Goal: Communication & Community: Share content

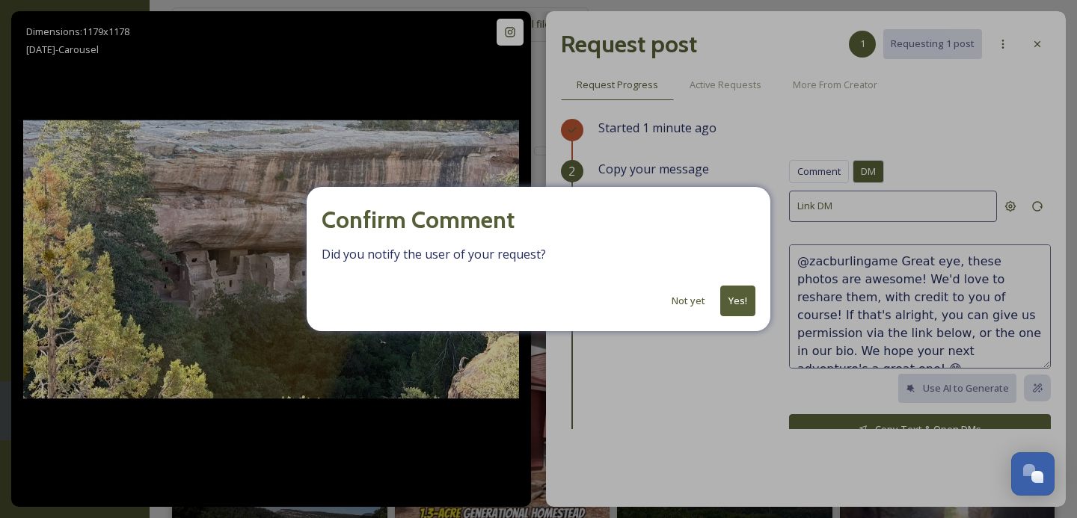
scroll to position [18, 0]
click at [746, 303] on button "Yes!" at bounding box center [737, 301] width 35 height 31
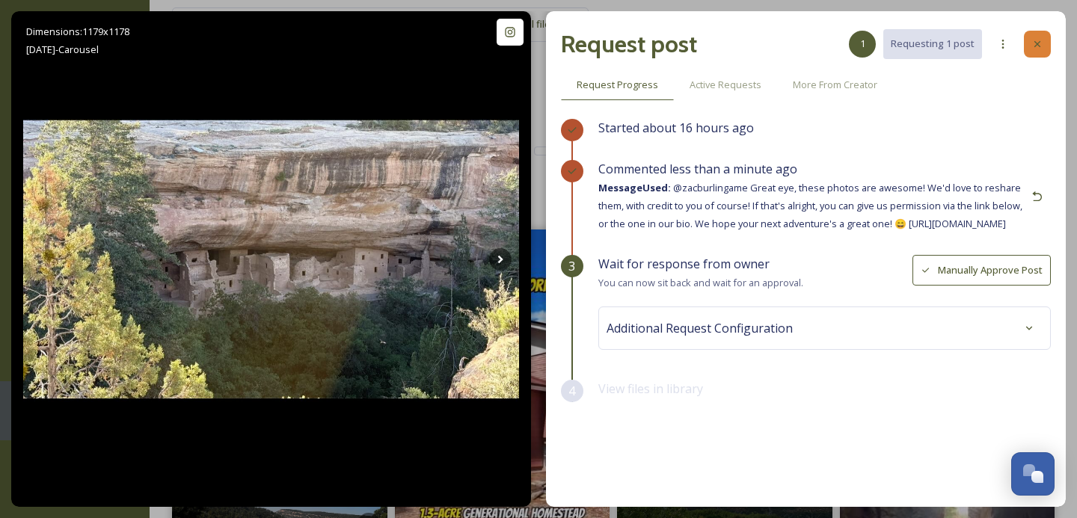
click at [1039, 40] on icon at bounding box center [1037, 44] width 12 height 12
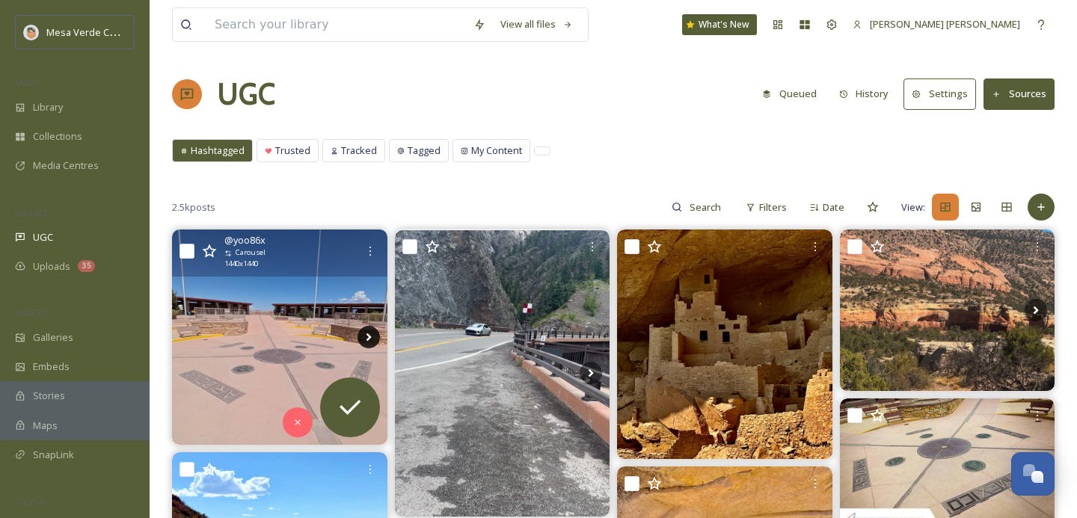
click at [369, 327] on icon at bounding box center [368, 337] width 22 height 22
click at [369, 334] on icon at bounding box center [368, 337] width 22 height 22
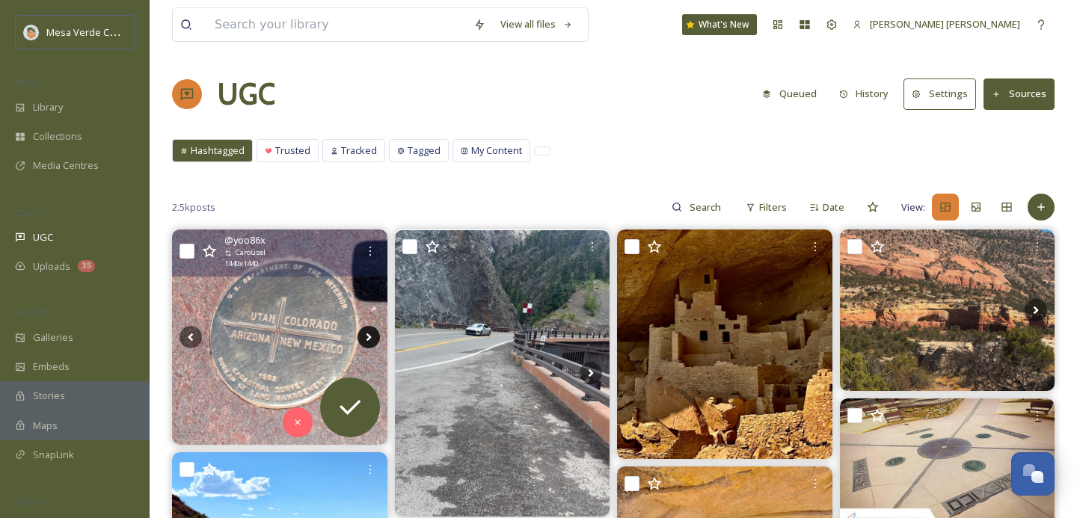
click at [368, 336] on icon at bounding box center [368, 338] width 5 height 8
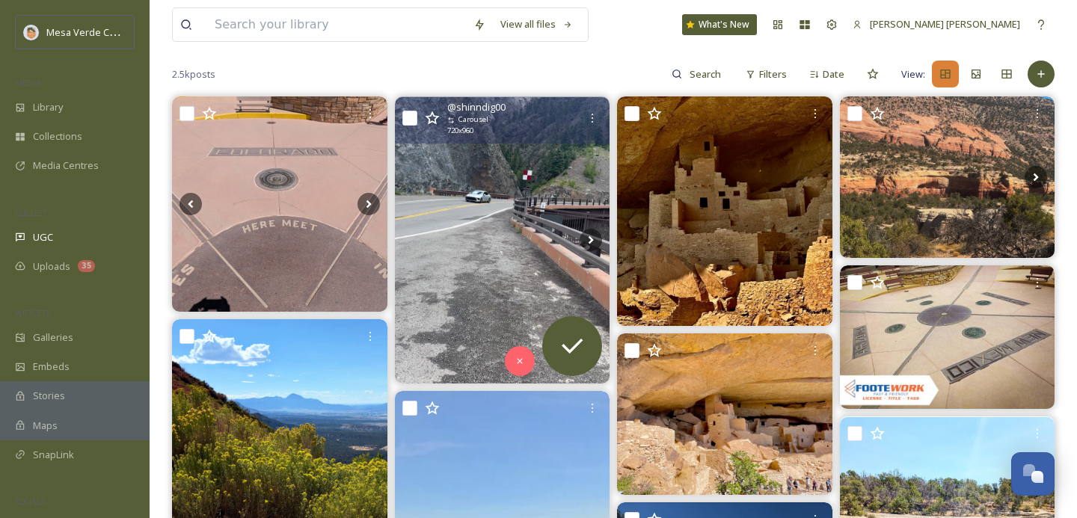
scroll to position [132, 0]
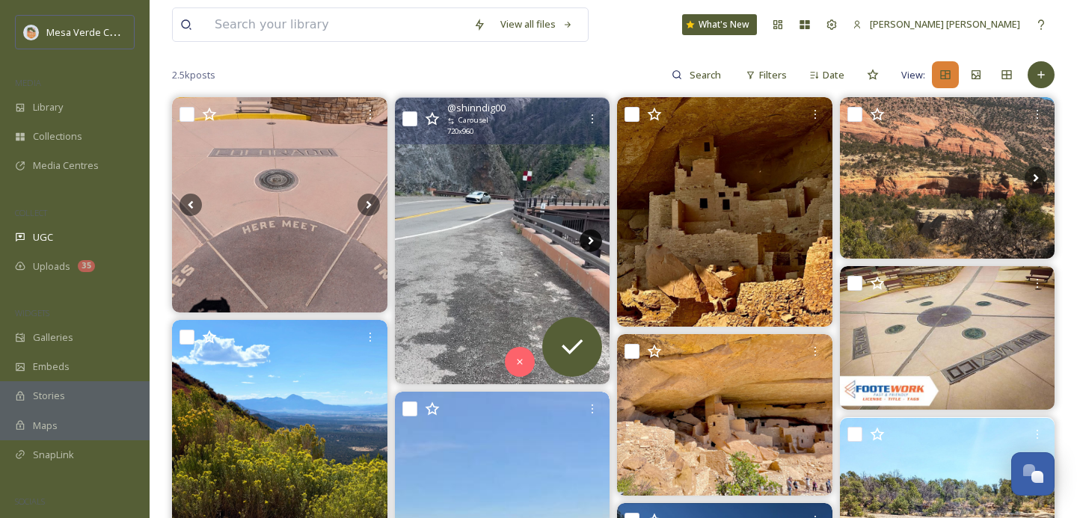
click at [592, 236] on icon at bounding box center [591, 241] width 22 height 22
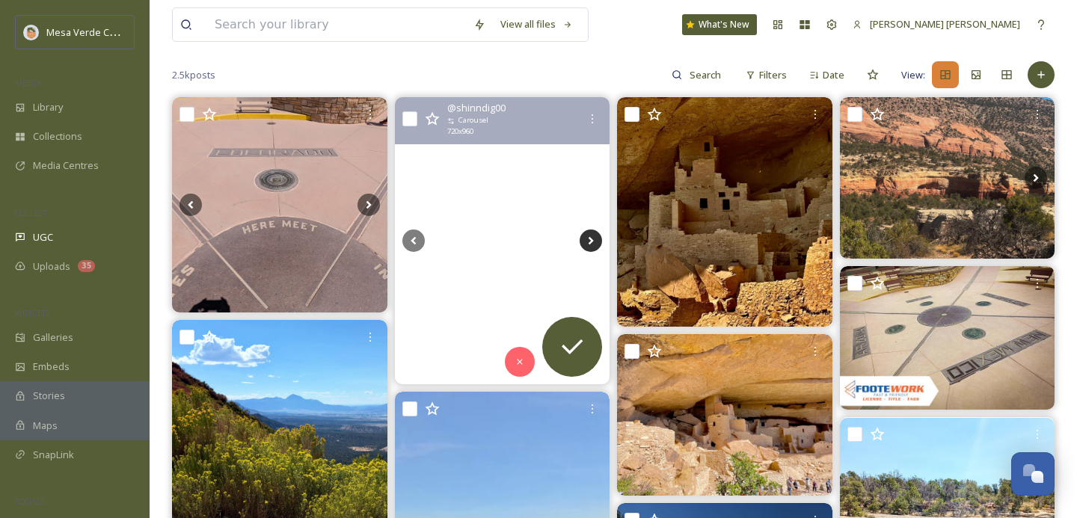
click at [587, 236] on icon at bounding box center [591, 241] width 22 height 22
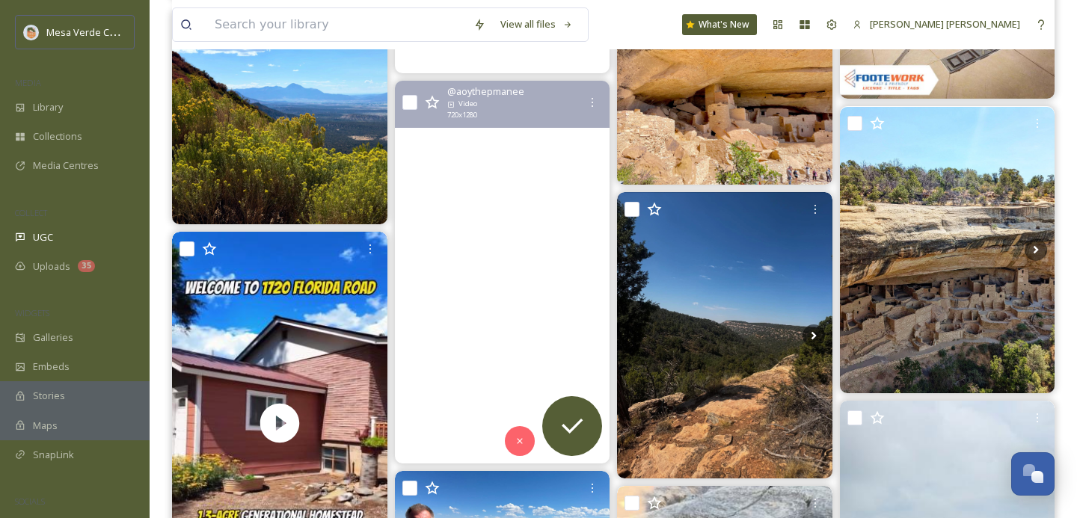
scroll to position [444, 0]
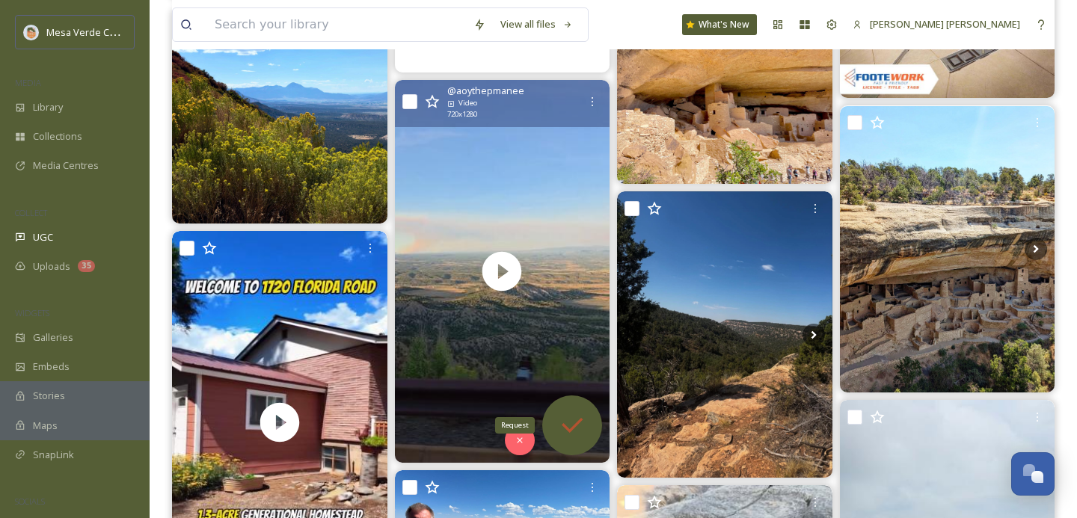
click at [566, 417] on icon at bounding box center [572, 426] width 30 height 30
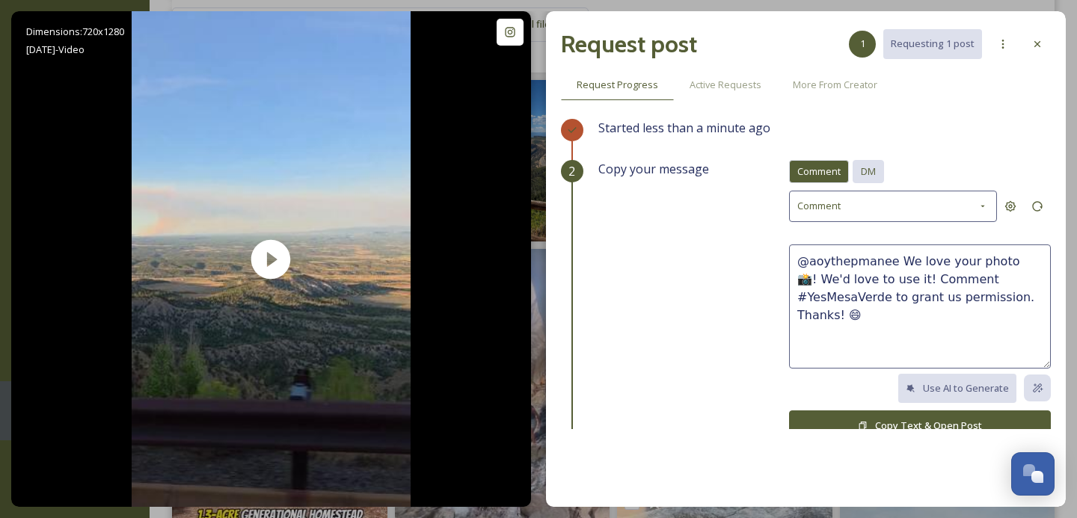
click at [867, 173] on span "DM" at bounding box center [868, 172] width 15 height 14
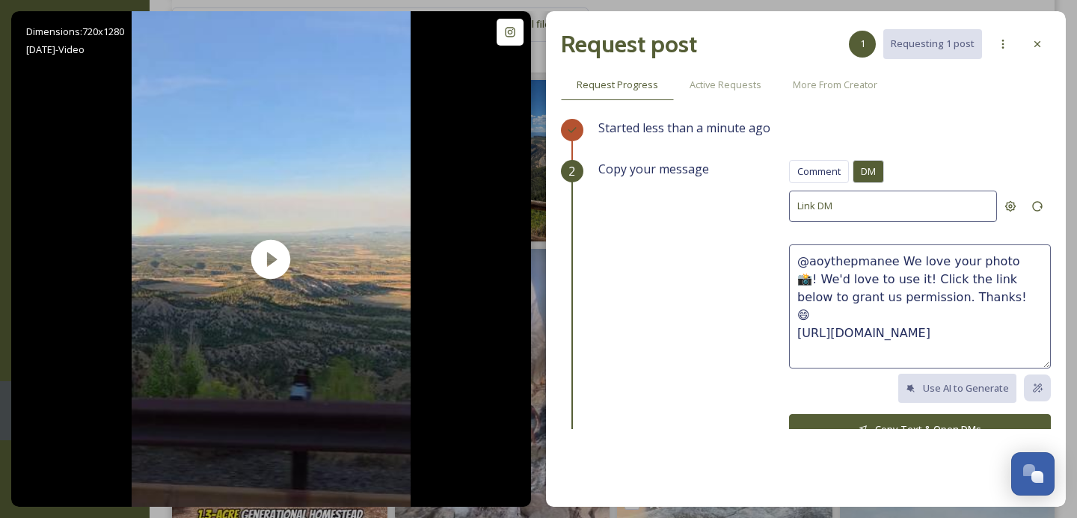
drag, startPoint x: 955, startPoint y: 295, endPoint x: 894, endPoint y: 262, distance: 68.6
click at [894, 262] on textarea "@aoythepmanee We love your photo 📸! We'd love to use it! Click the link below t…" at bounding box center [920, 307] width 262 height 124
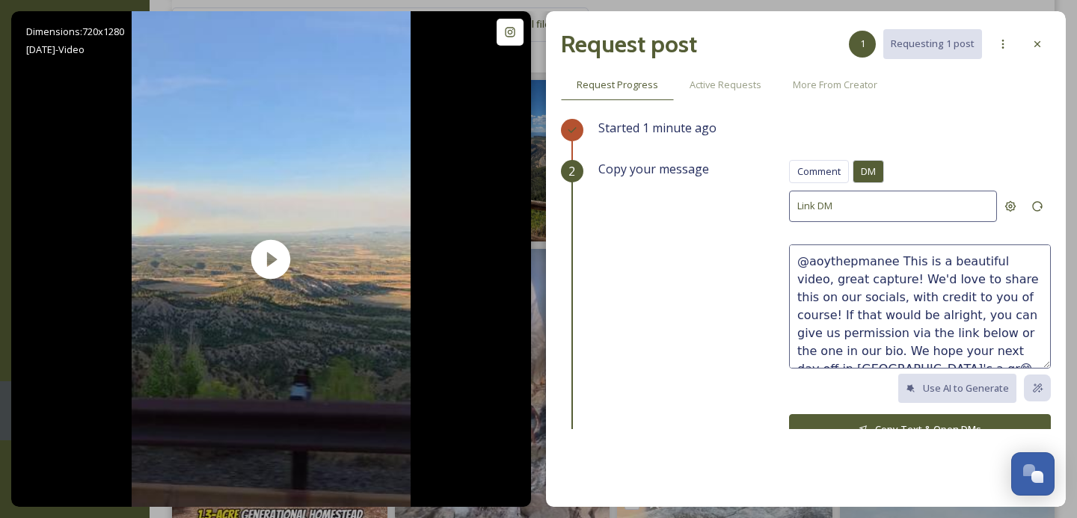
scroll to position [9, 0]
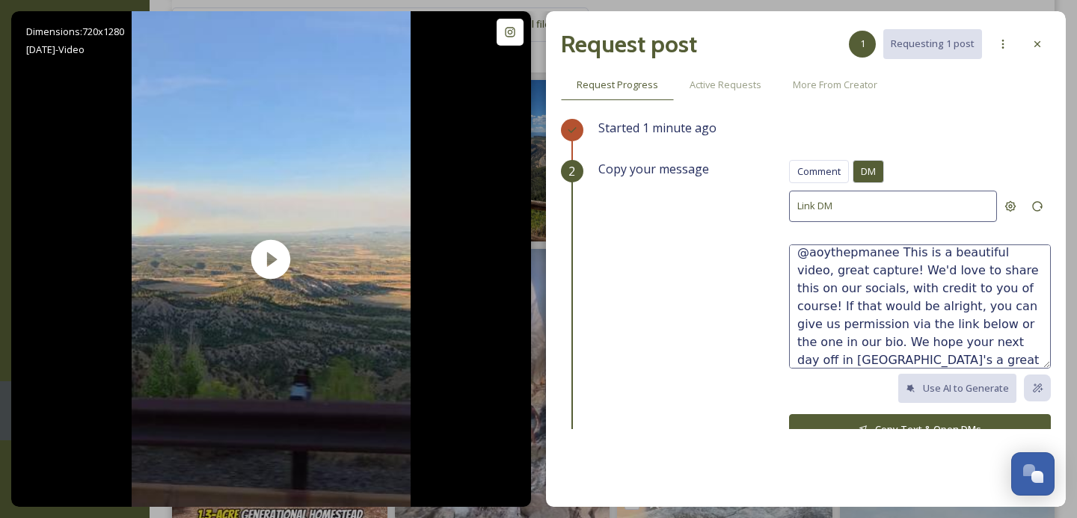
type textarea "@aoythepmanee This is a beautiful video, great capture! We'd love to share this…"
click at [875, 419] on button "Copy Text & Open DMs" at bounding box center [920, 429] width 262 height 31
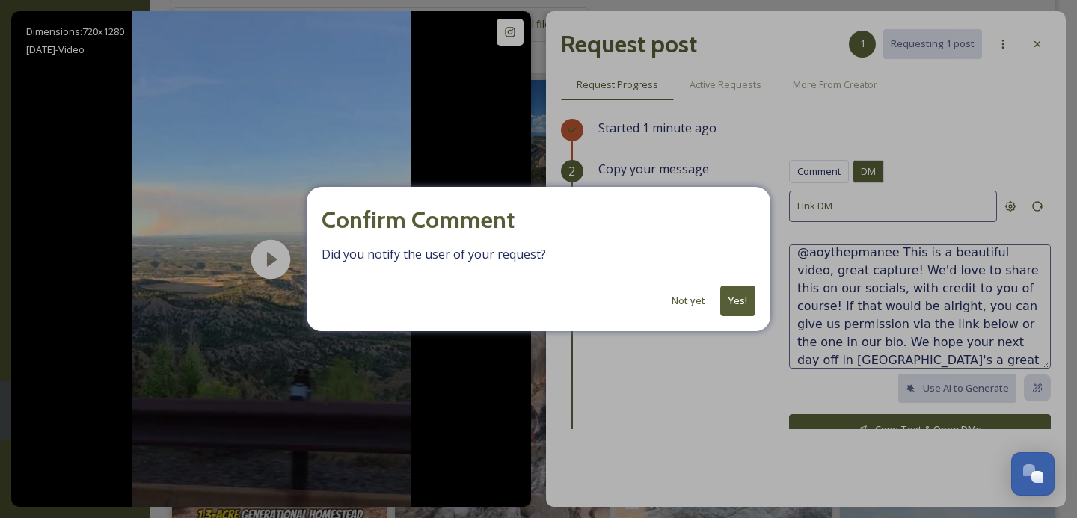
click at [742, 300] on button "Yes!" at bounding box center [737, 301] width 35 height 31
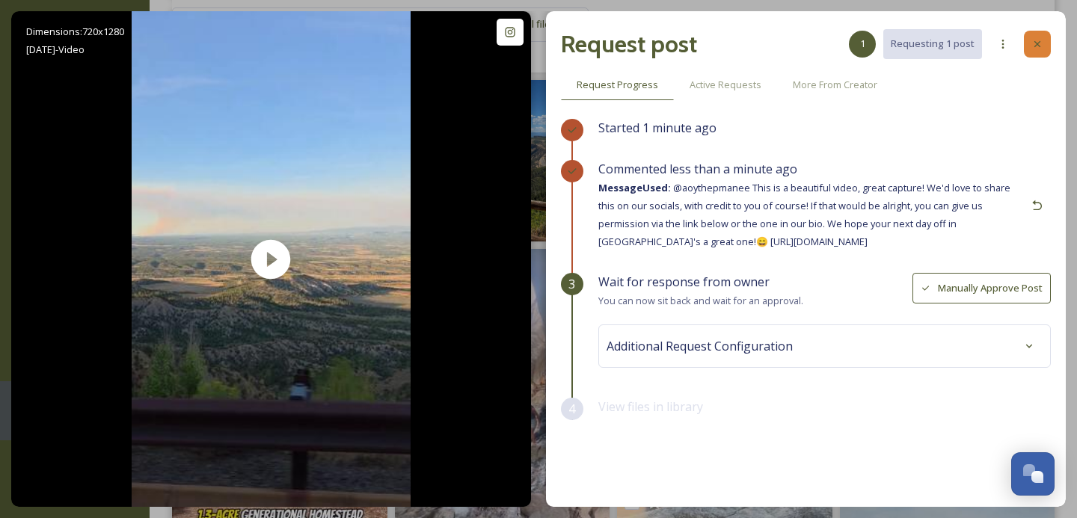
click at [1039, 45] on icon at bounding box center [1037, 44] width 6 height 6
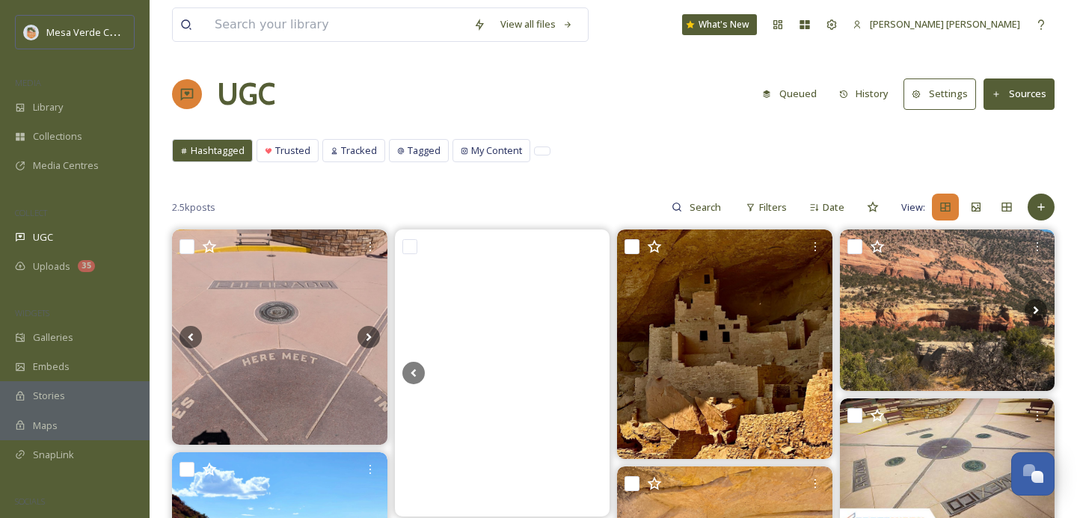
click at [872, 89] on button "History" at bounding box center [864, 93] width 65 height 29
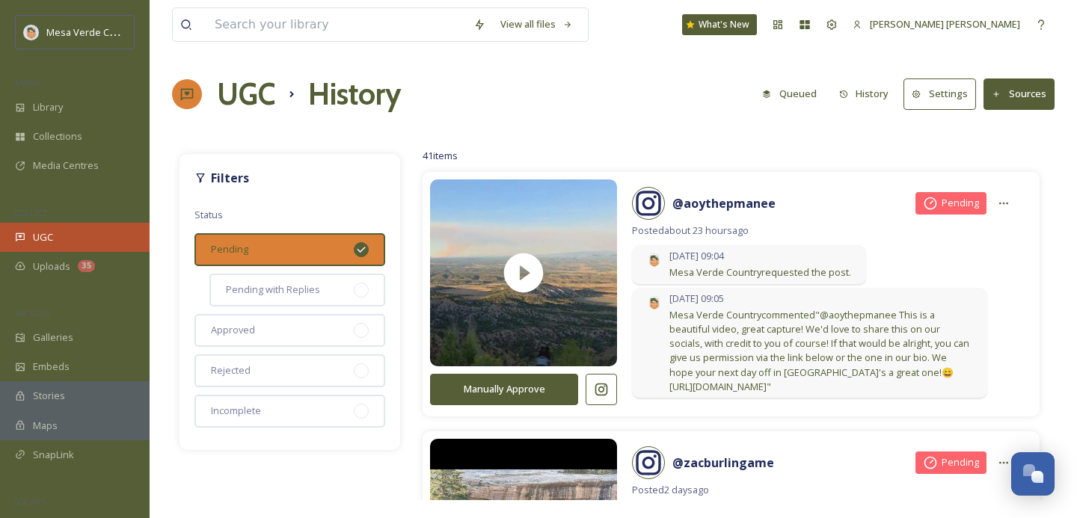
click at [40, 228] on div "UGC" at bounding box center [75, 237] width 150 height 29
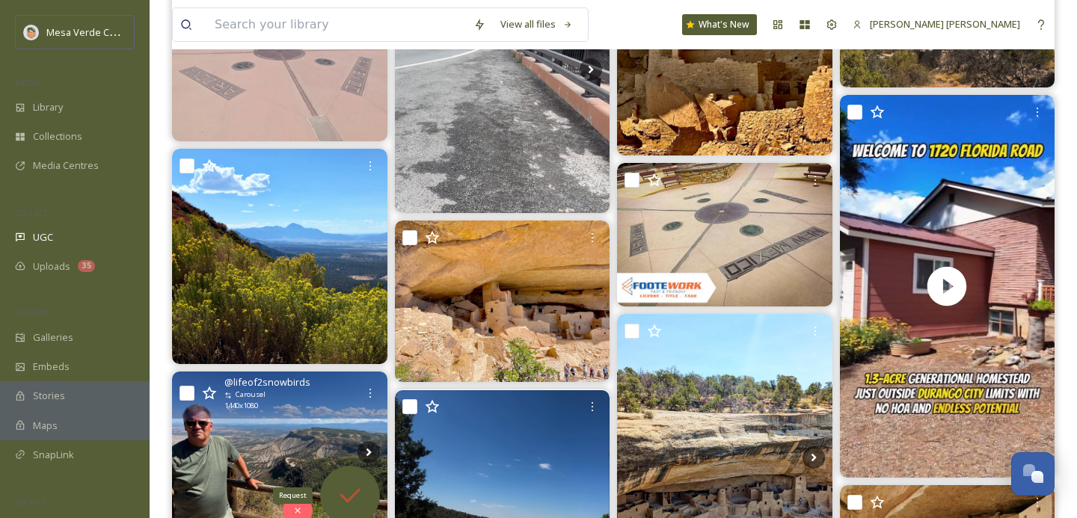
scroll to position [303, 0]
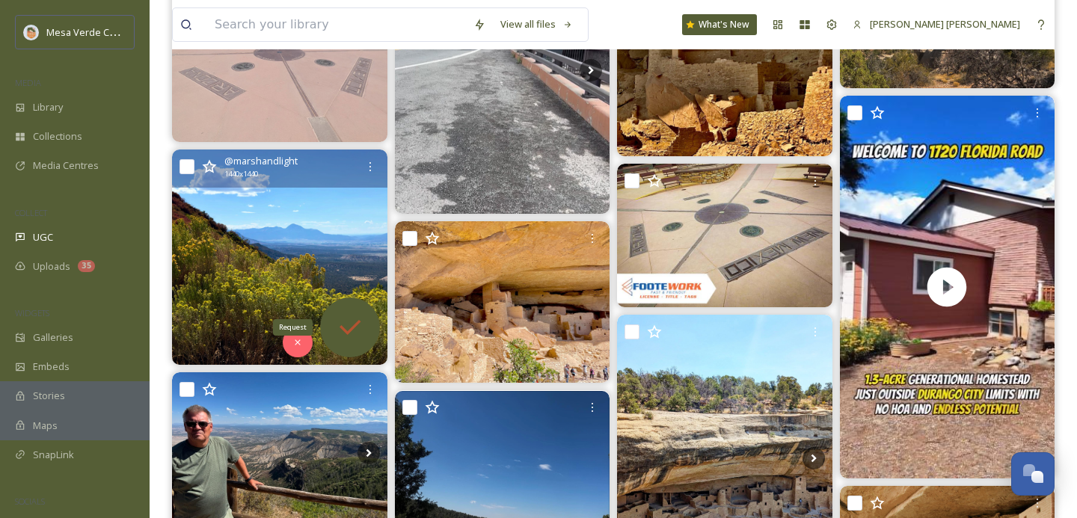
click at [348, 321] on icon at bounding box center [350, 328] width 30 height 30
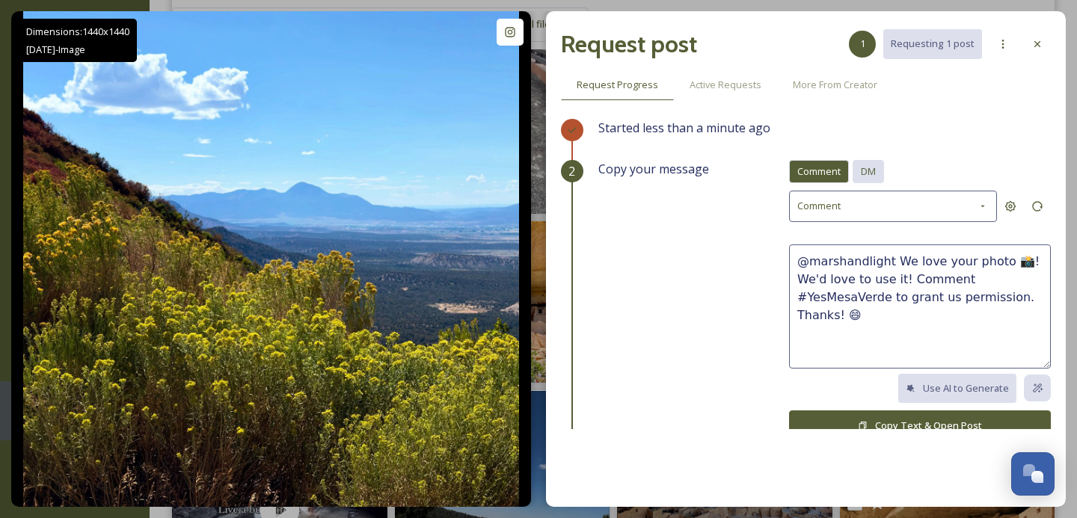
click at [873, 173] on span "DM" at bounding box center [868, 172] width 15 height 14
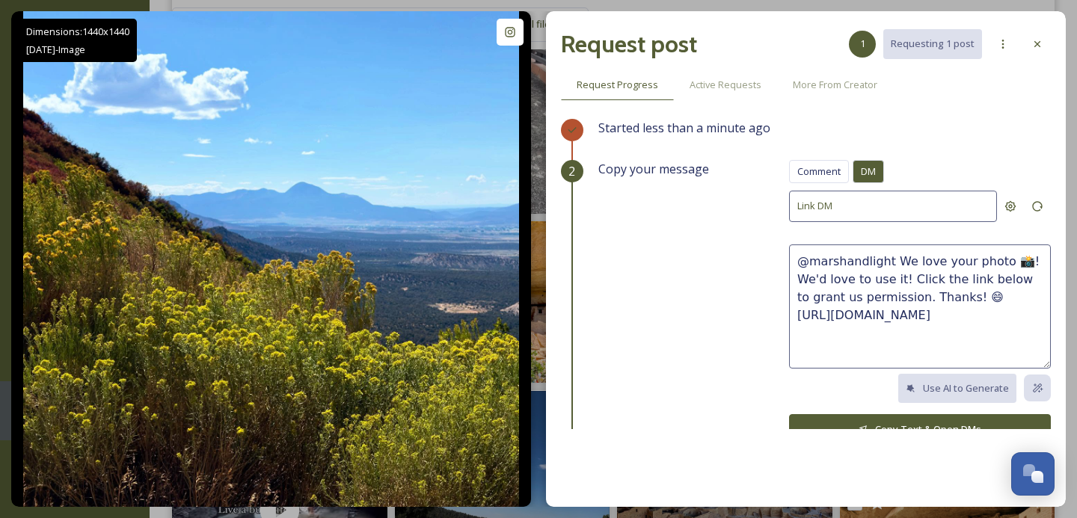
drag, startPoint x: 906, startPoint y: 294, endPoint x: 892, endPoint y: 262, distance: 34.5
click at [892, 262] on textarea "@marshandlight We love your photo 📸! We'd love to use it! Click the link below …" at bounding box center [920, 307] width 262 height 124
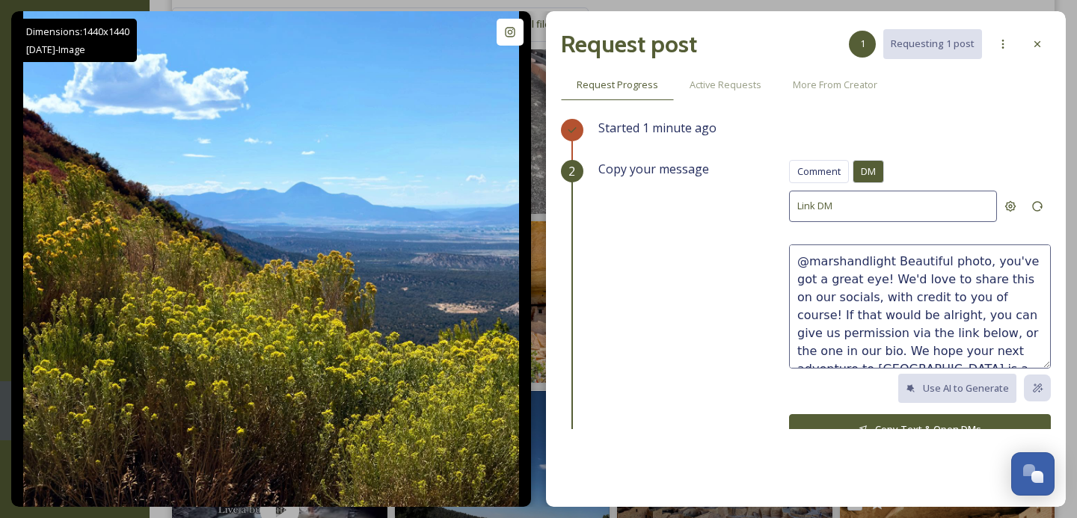
scroll to position [9, 0]
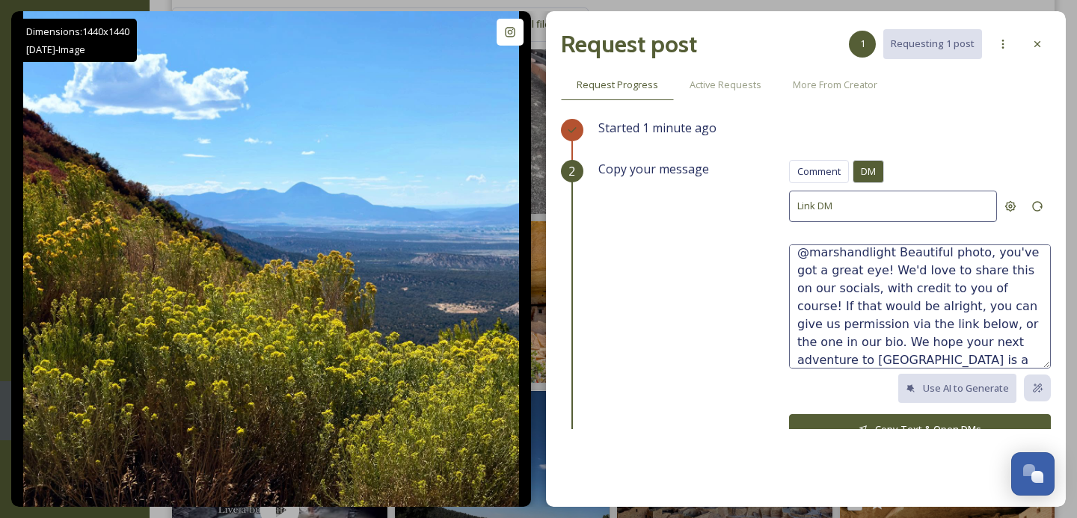
click at [826, 354] on textarea "@marshandlight Beautiful photo, you've got a great eye! We'd love to share this…" at bounding box center [920, 307] width 262 height 124
click at [899, 357] on textarea "@marshandlight Beautiful photo, you've got a great eye! We'd love to share this…" at bounding box center [920, 307] width 262 height 124
type textarea "@marshandlight Beautiful photo, you've got a great eye! We'd love to share this…"
click at [894, 423] on button "Copy Text & Open DMs" at bounding box center [920, 429] width 262 height 31
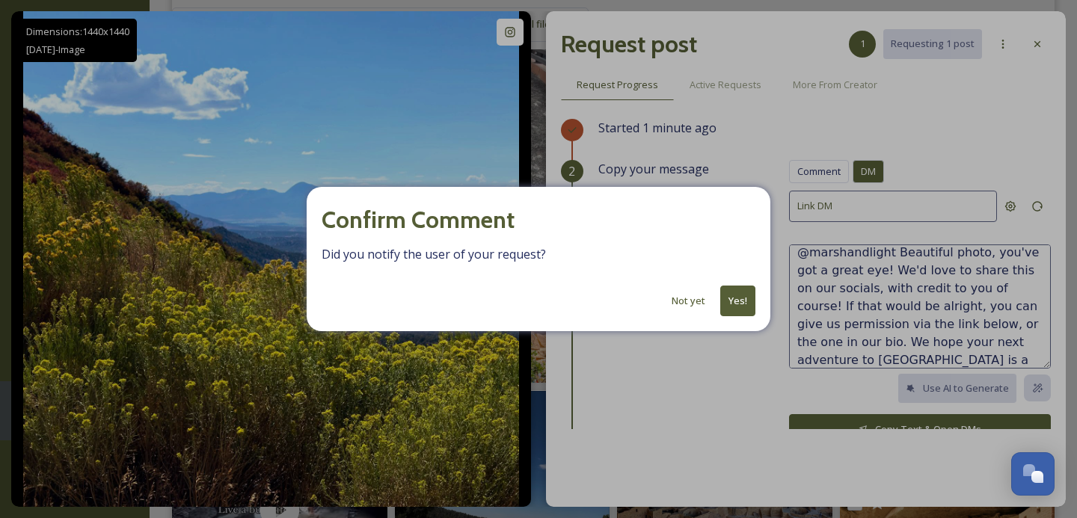
click at [731, 307] on button "Yes!" at bounding box center [737, 301] width 35 height 31
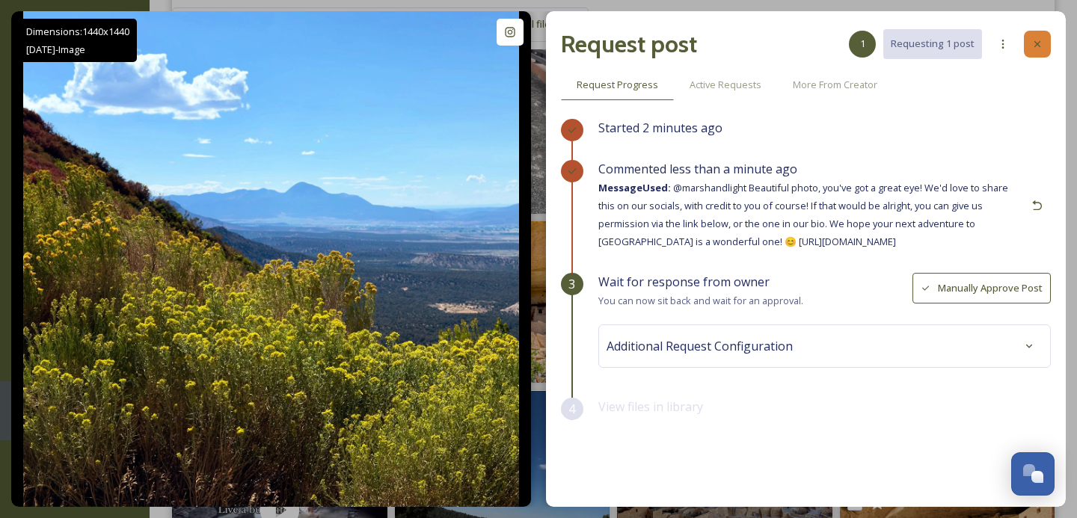
click at [1036, 43] on icon at bounding box center [1037, 44] width 6 height 6
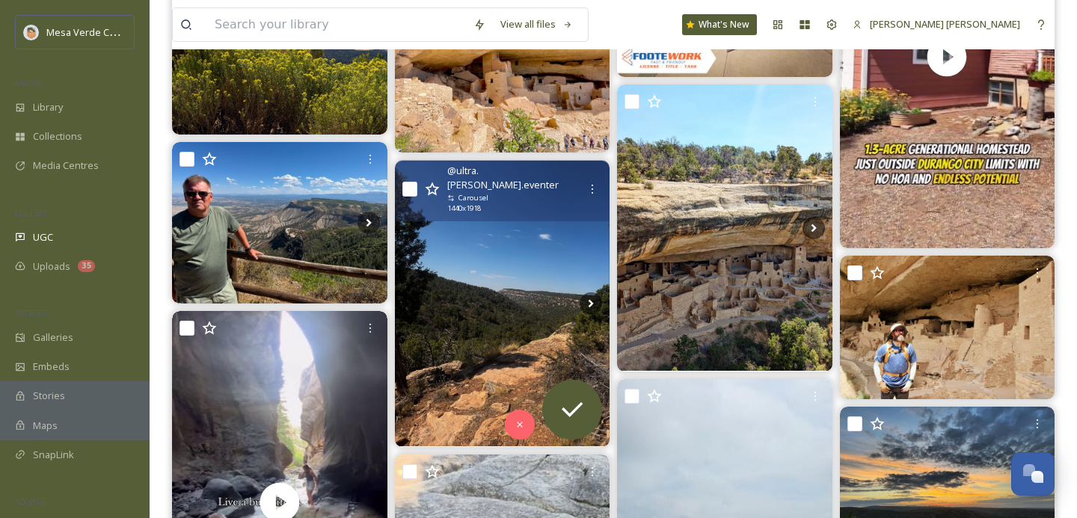
scroll to position [542, 0]
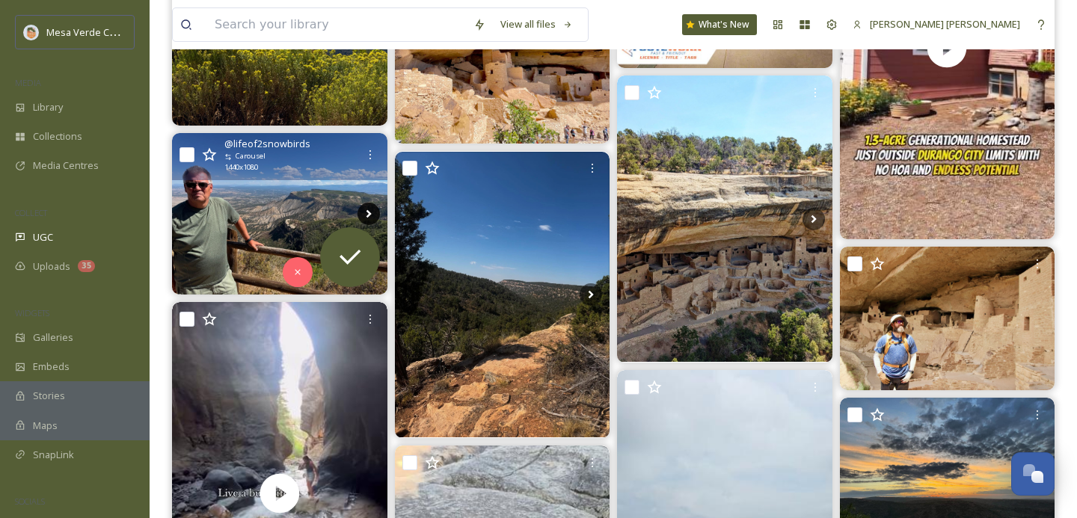
click at [368, 210] on icon at bounding box center [368, 214] width 22 height 22
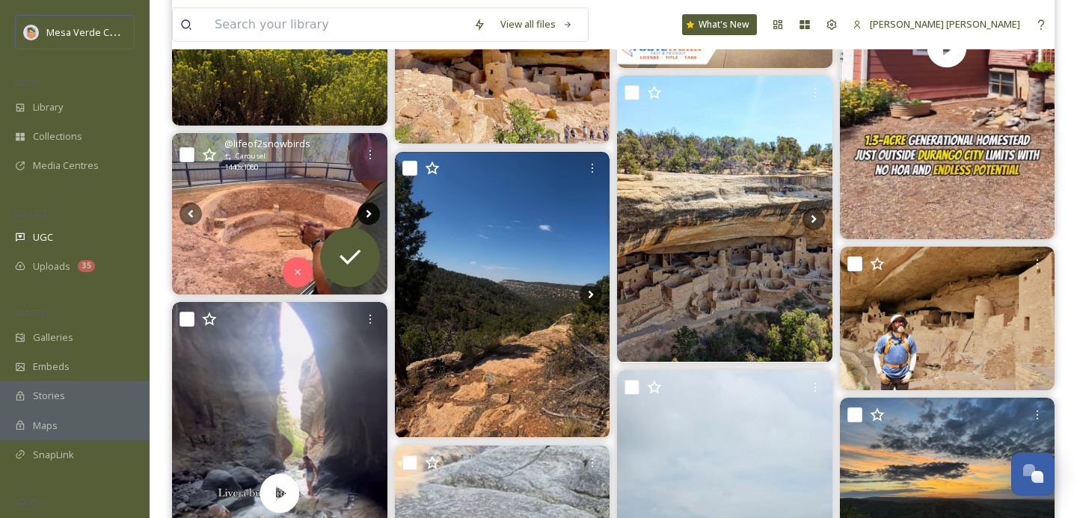
click at [368, 209] on icon at bounding box center [368, 214] width 22 height 22
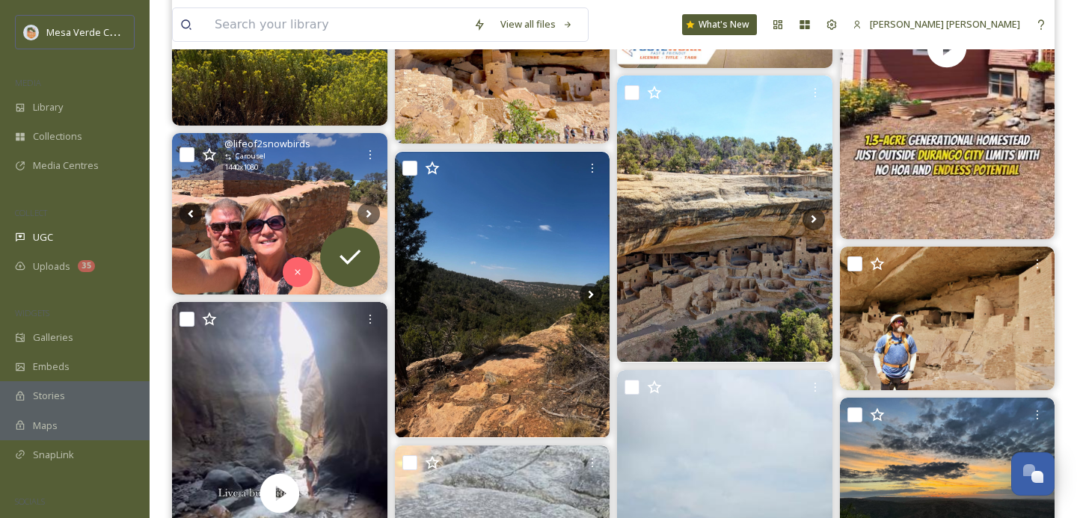
click at [264, 212] on img at bounding box center [279, 214] width 215 height 162
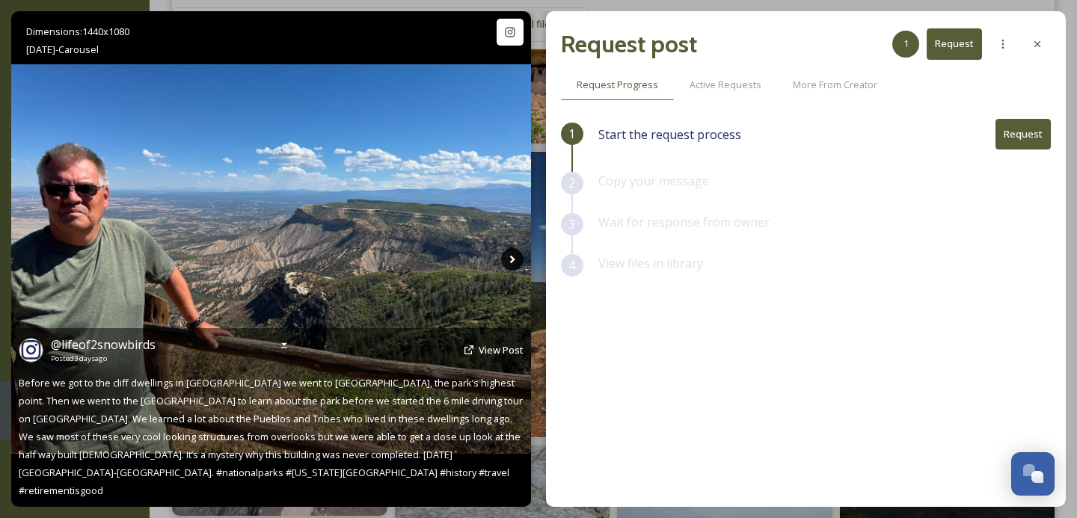
click at [506, 257] on icon at bounding box center [512, 259] width 22 height 22
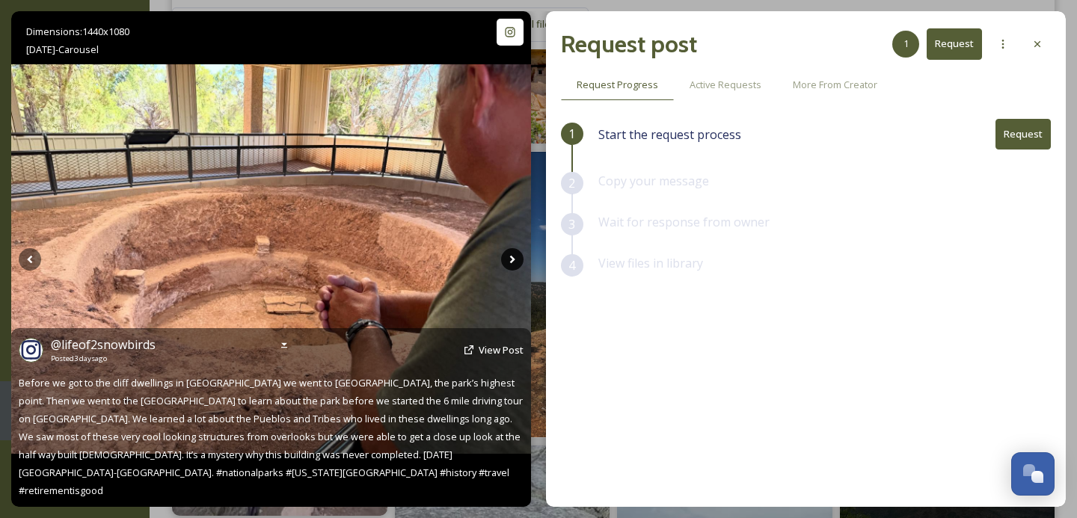
click at [506, 257] on icon at bounding box center [512, 259] width 22 height 22
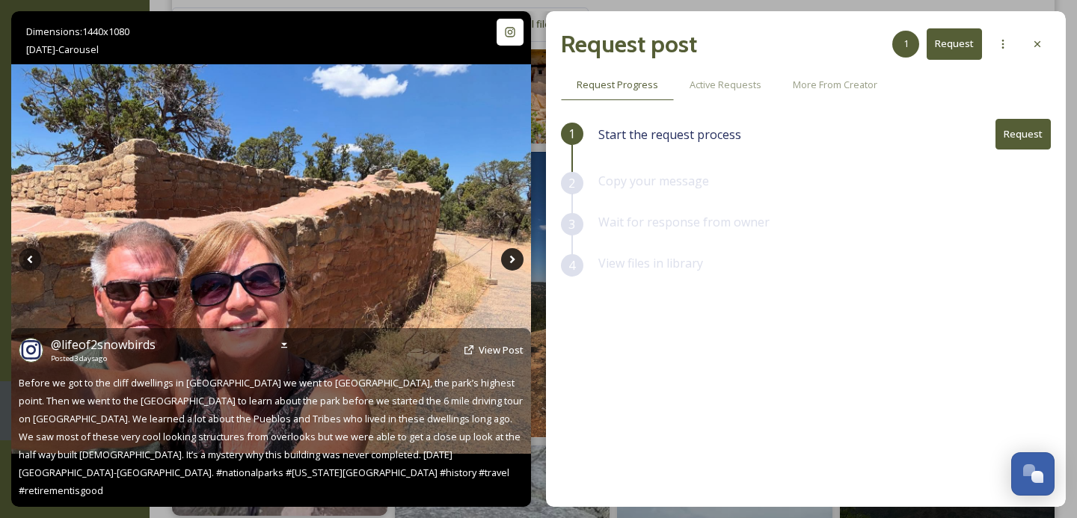
click at [506, 257] on icon at bounding box center [512, 259] width 22 height 22
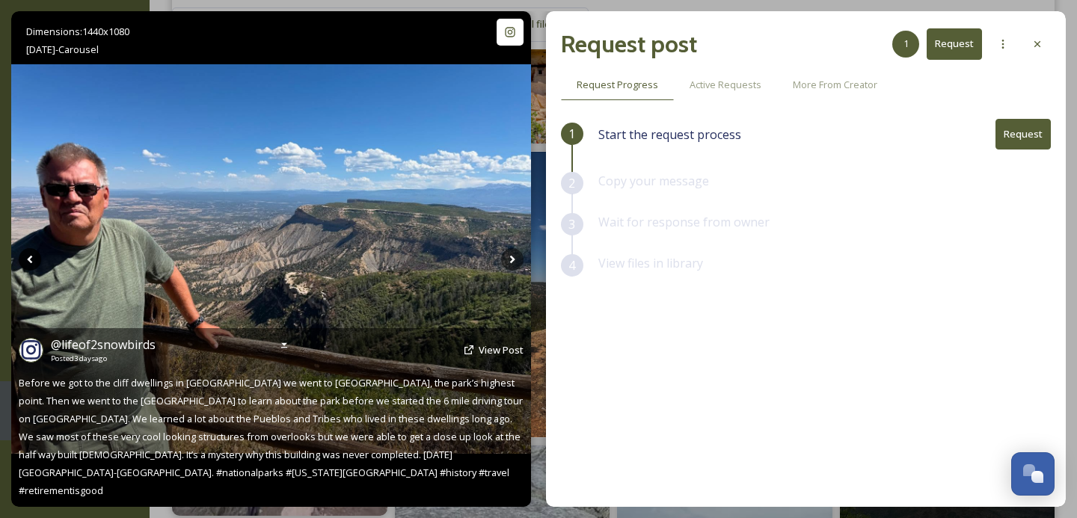
click at [26, 258] on icon at bounding box center [30, 259] width 22 height 22
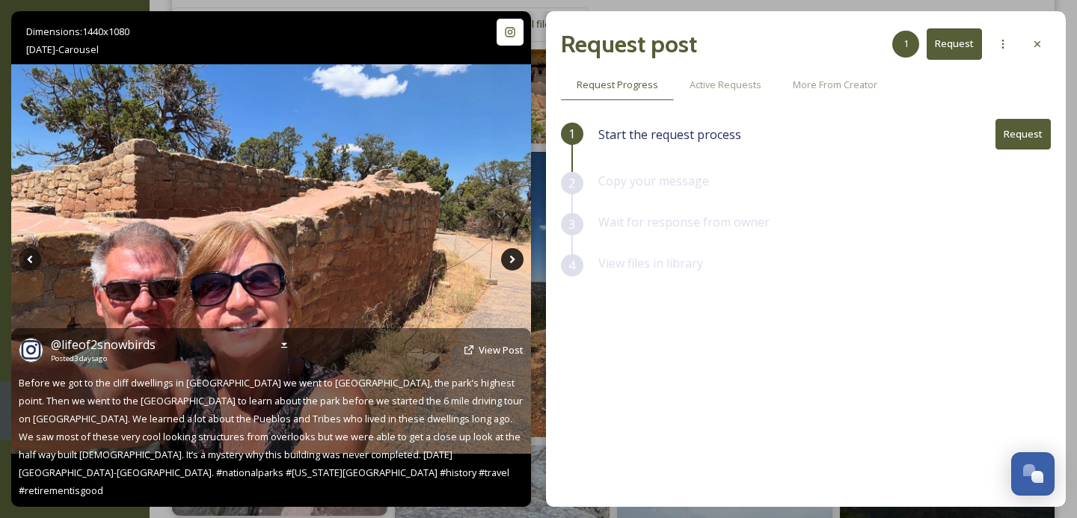
click at [508, 258] on icon at bounding box center [512, 259] width 22 height 22
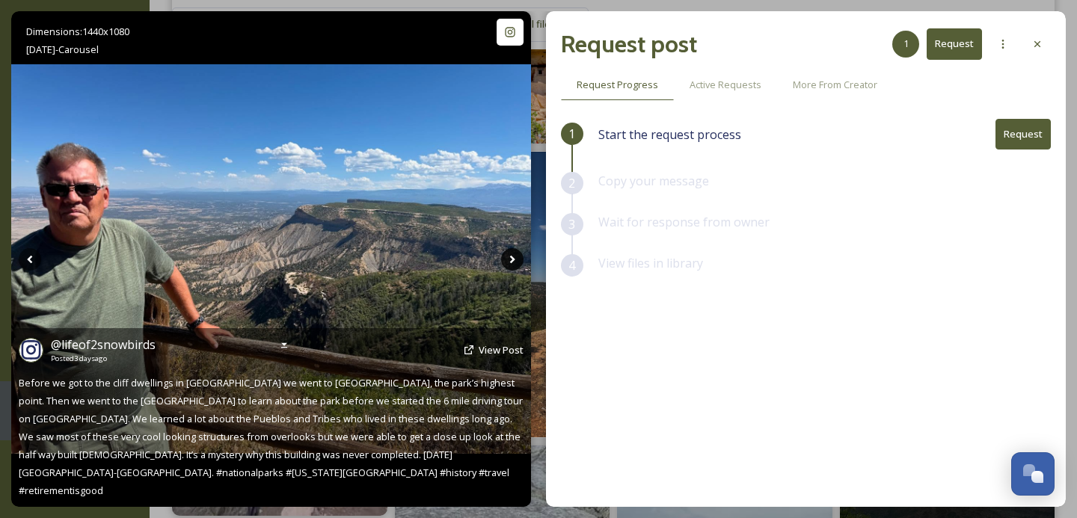
click at [508, 258] on icon at bounding box center [512, 259] width 22 height 22
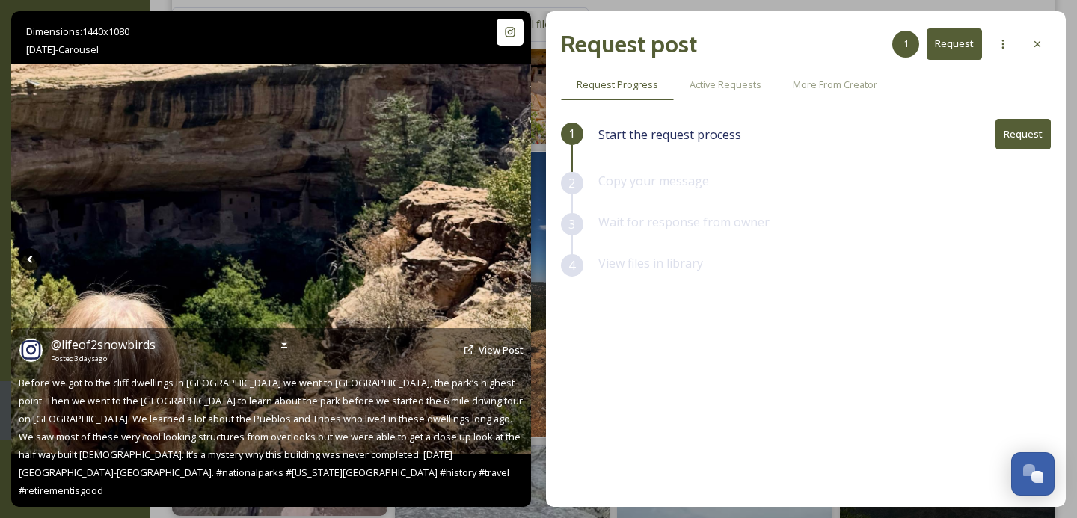
click at [31, 255] on icon at bounding box center [29, 259] width 5 height 8
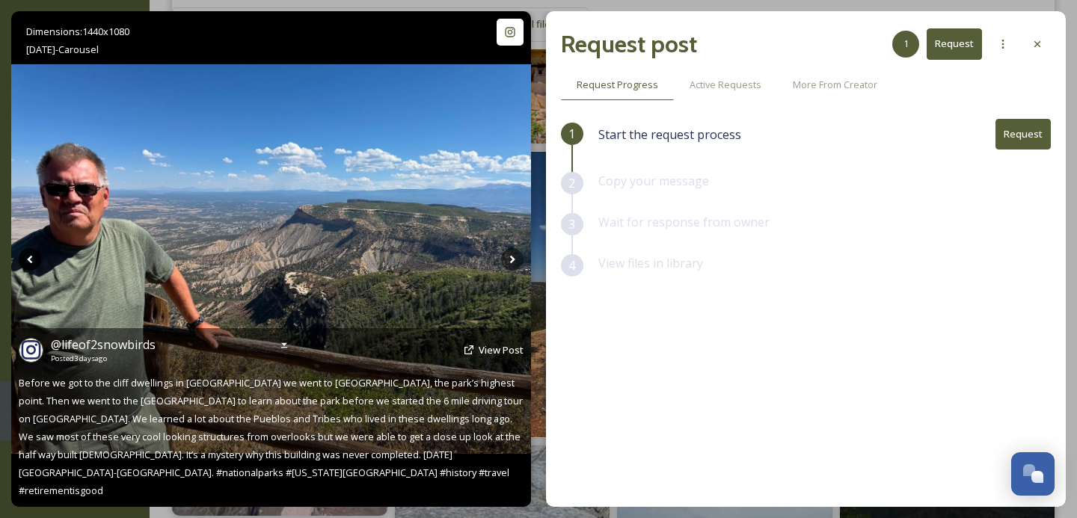
click at [31, 255] on icon at bounding box center [29, 259] width 5 height 8
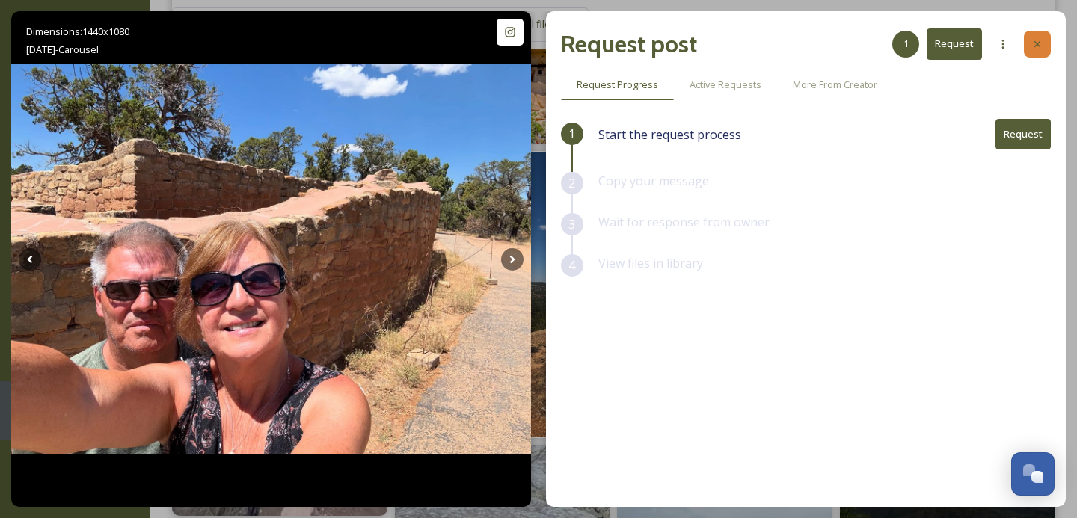
click at [1035, 46] on icon at bounding box center [1037, 44] width 12 height 12
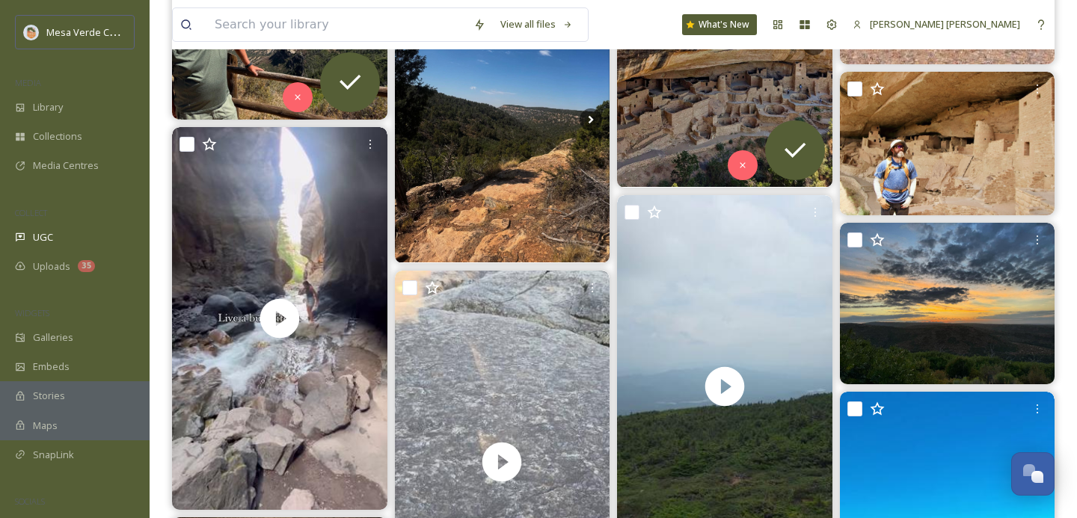
scroll to position [678, 0]
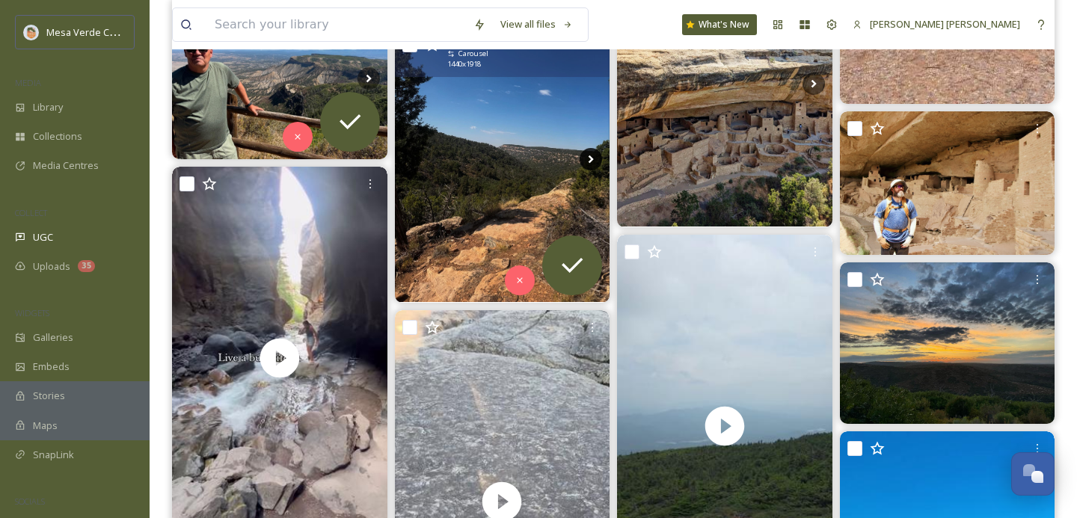
click at [589, 155] on icon at bounding box center [591, 159] width 22 height 22
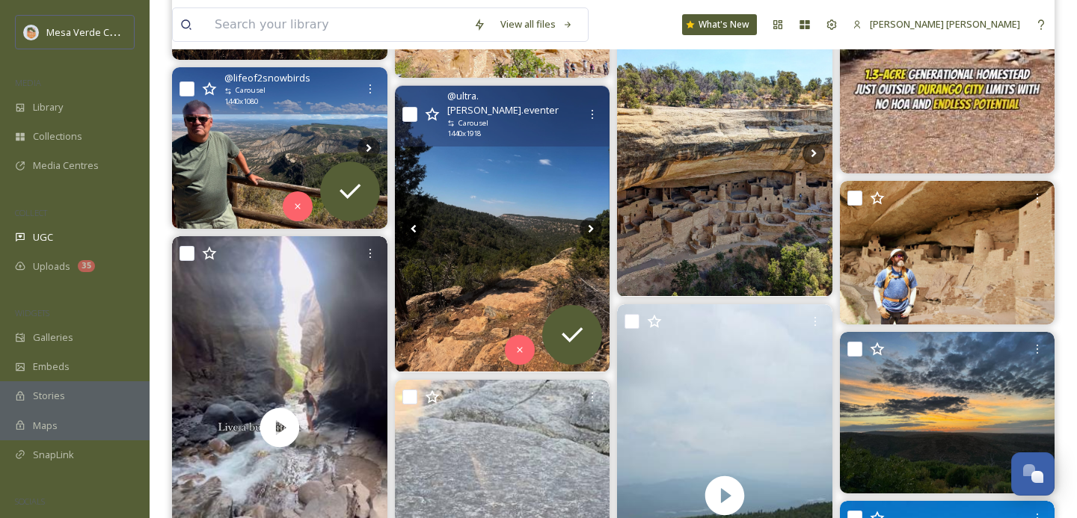
click at [499, 231] on img at bounding box center [502, 229] width 215 height 286
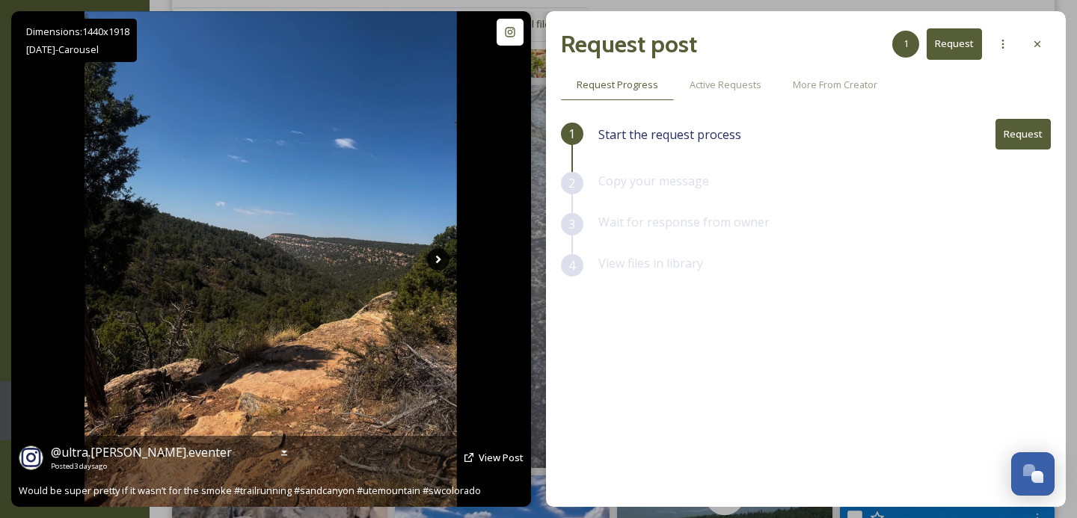
click at [437, 264] on icon at bounding box center [438, 259] width 22 height 22
click at [437, 261] on icon at bounding box center [438, 259] width 5 height 8
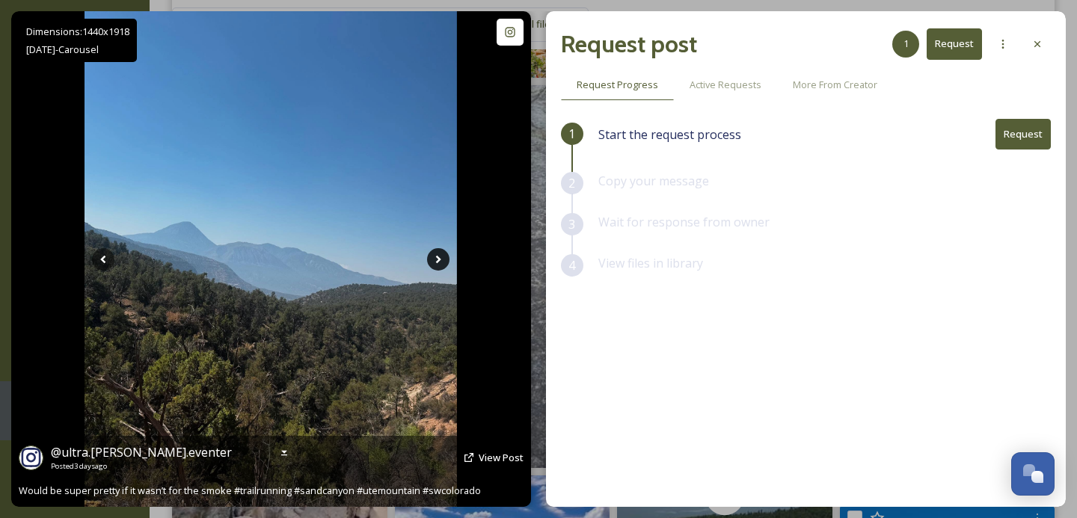
click at [437, 261] on icon at bounding box center [438, 259] width 5 height 8
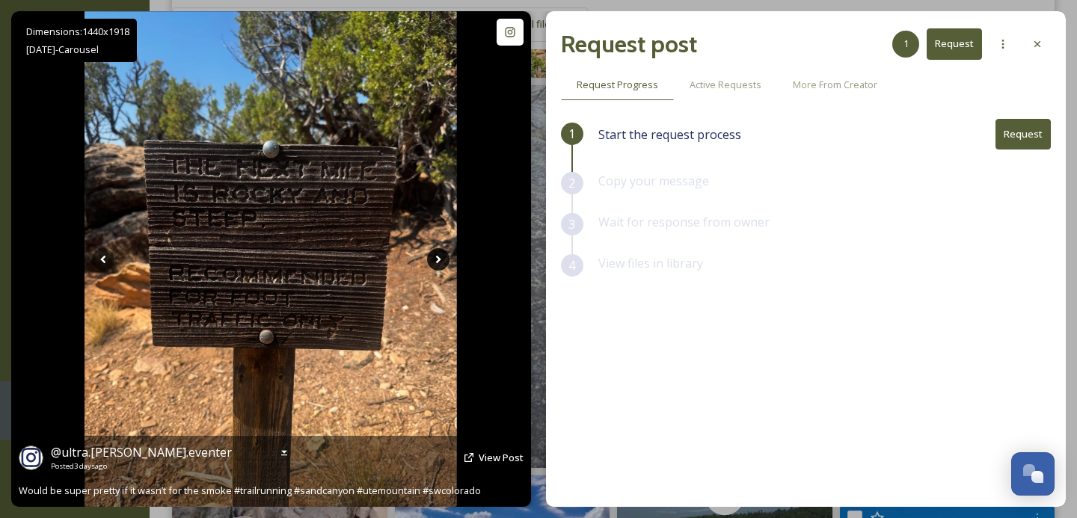
click at [437, 261] on icon at bounding box center [438, 259] width 5 height 8
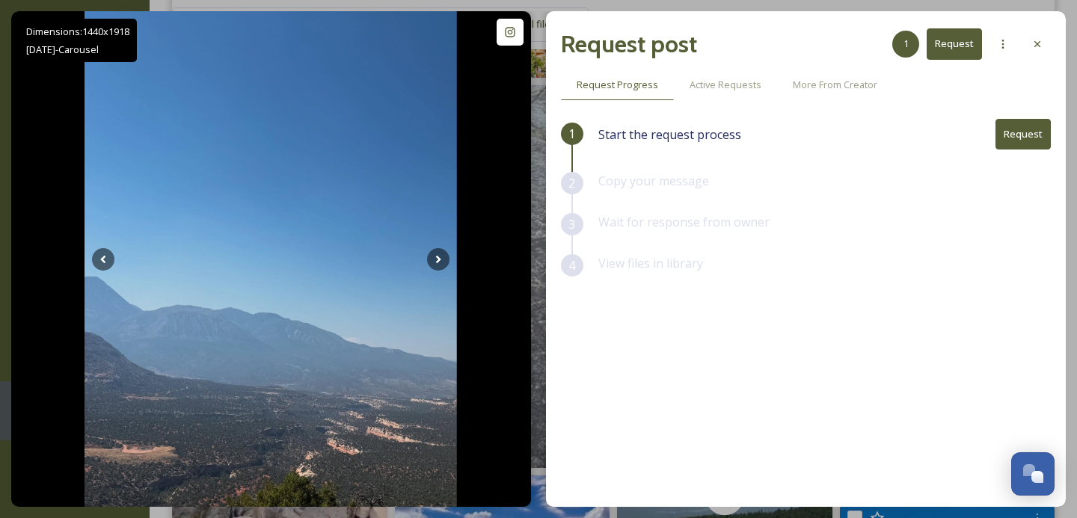
click at [1024, 135] on button "Request" at bounding box center [1022, 134] width 55 height 31
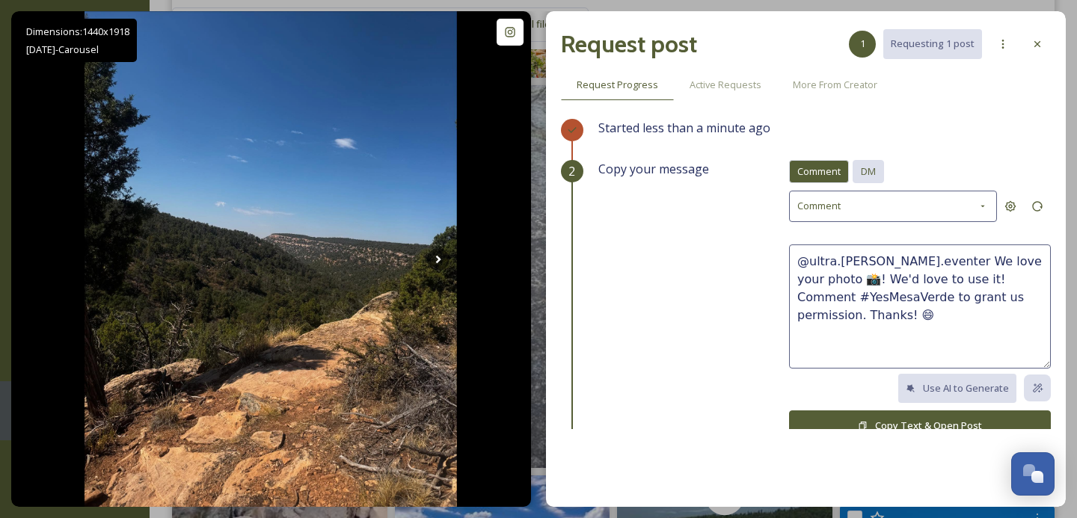
click at [869, 171] on span "DM" at bounding box center [868, 172] width 15 height 14
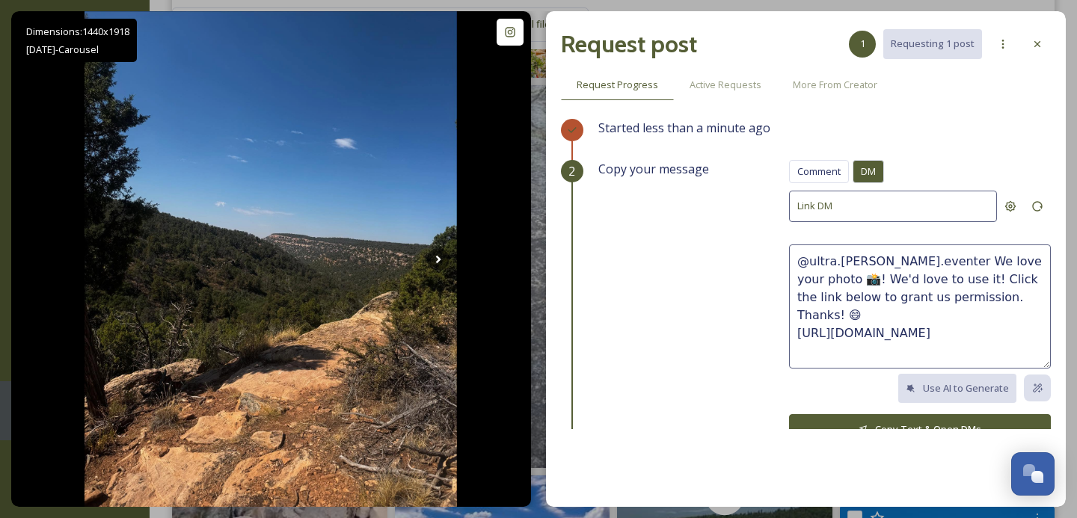
drag, startPoint x: 955, startPoint y: 296, endPoint x: 912, endPoint y: 265, distance: 53.6
click at [912, 265] on textarea "@ultra.[PERSON_NAME].eventer We love your photo 📸! We'd love to use it! Click t…" at bounding box center [920, 307] width 262 height 124
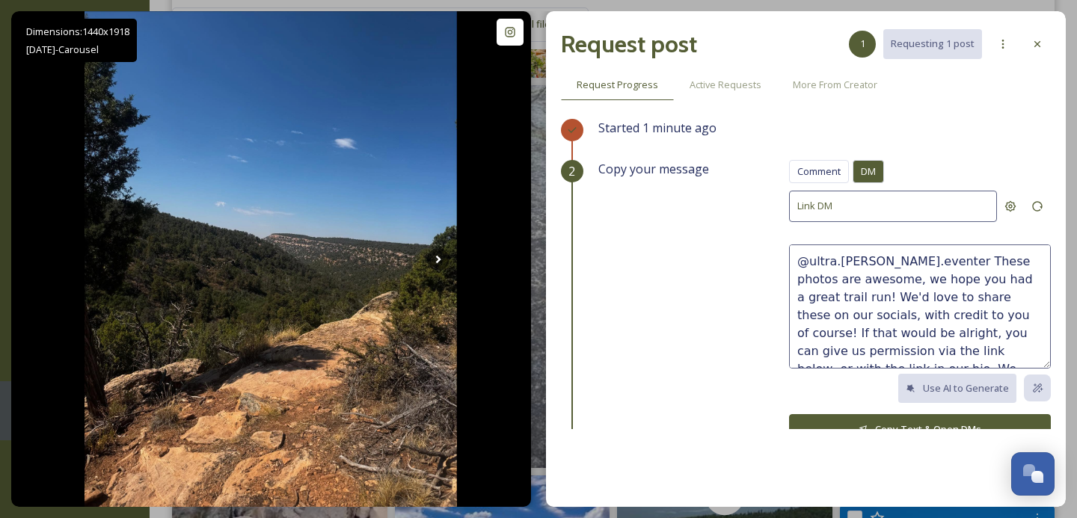
scroll to position [9, 0]
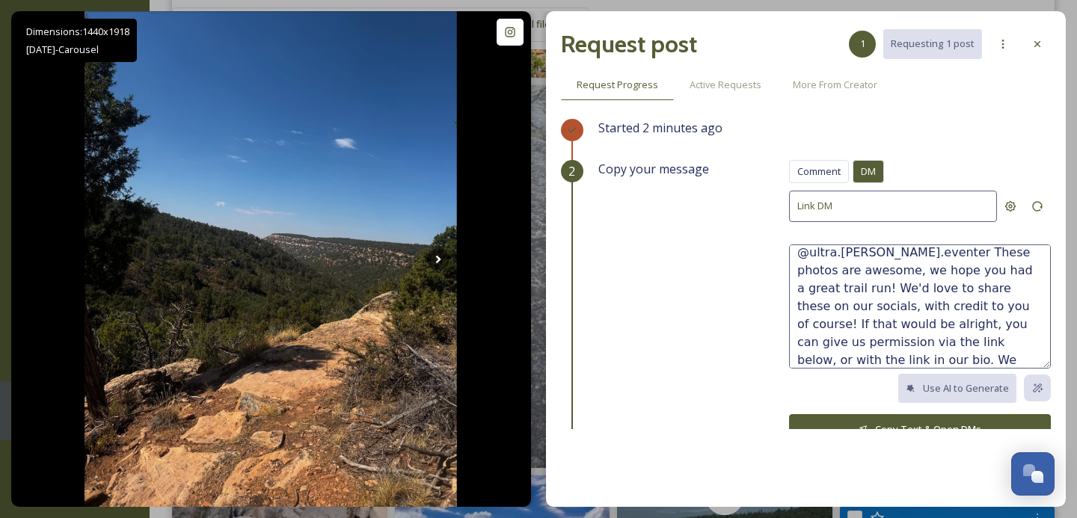
click at [1039, 353] on textarea "@ultra.[PERSON_NAME].eventer These photos are awesome, we hope you had a great …" at bounding box center [920, 307] width 262 height 124
type textarea "@ultra.[PERSON_NAME].eventer These photos are awesome, we hope you had a great …"
click at [925, 426] on button "Copy Text & Open DMs" at bounding box center [920, 429] width 262 height 31
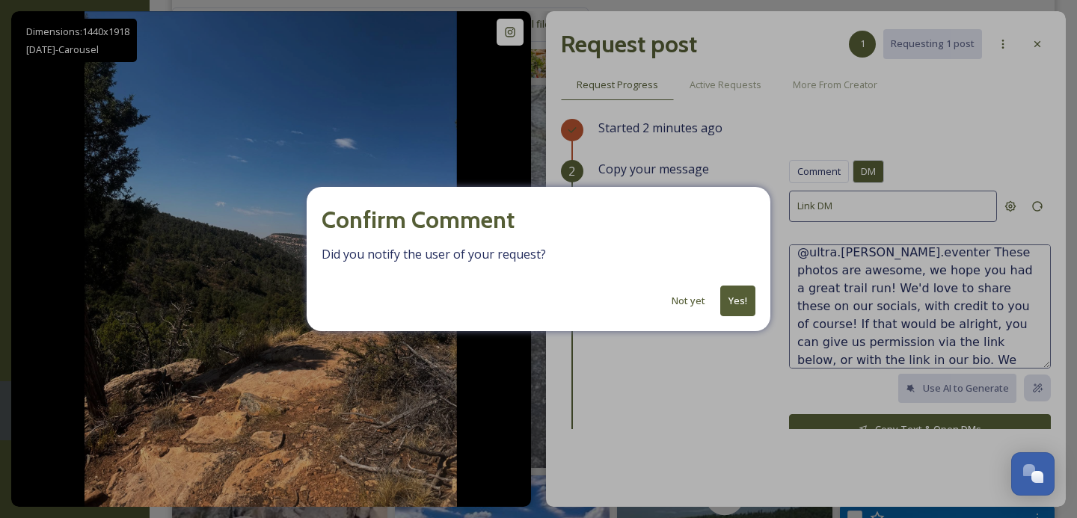
click at [736, 293] on button "Yes!" at bounding box center [737, 301] width 35 height 31
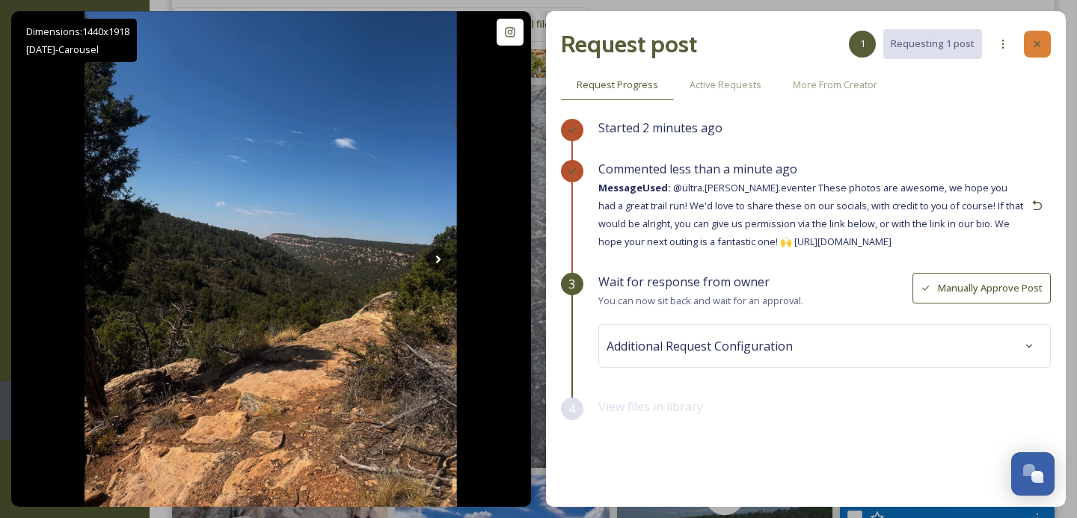
click at [1036, 44] on icon at bounding box center [1037, 44] width 6 height 6
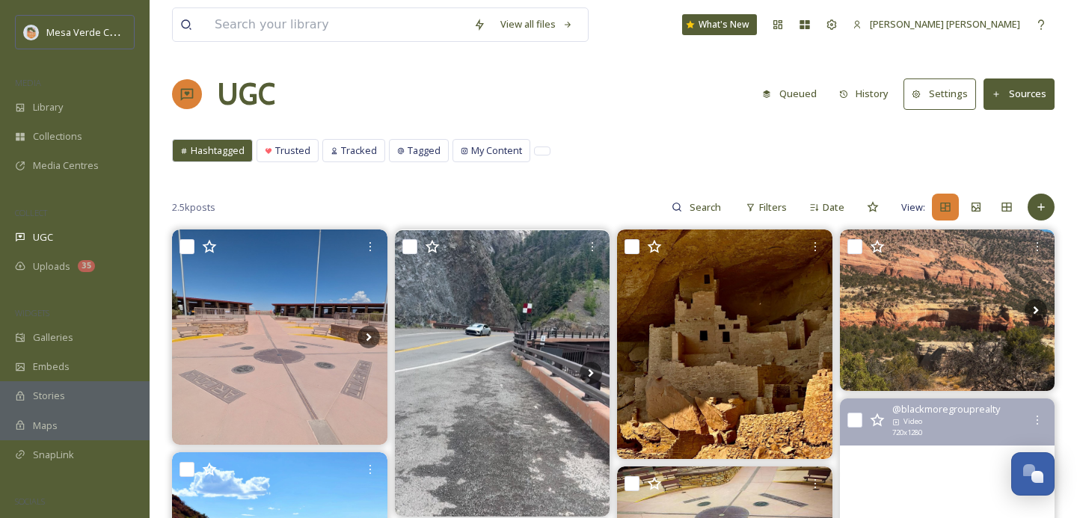
click at [790, 81] on button "Queued" at bounding box center [790, 93] width 70 height 29
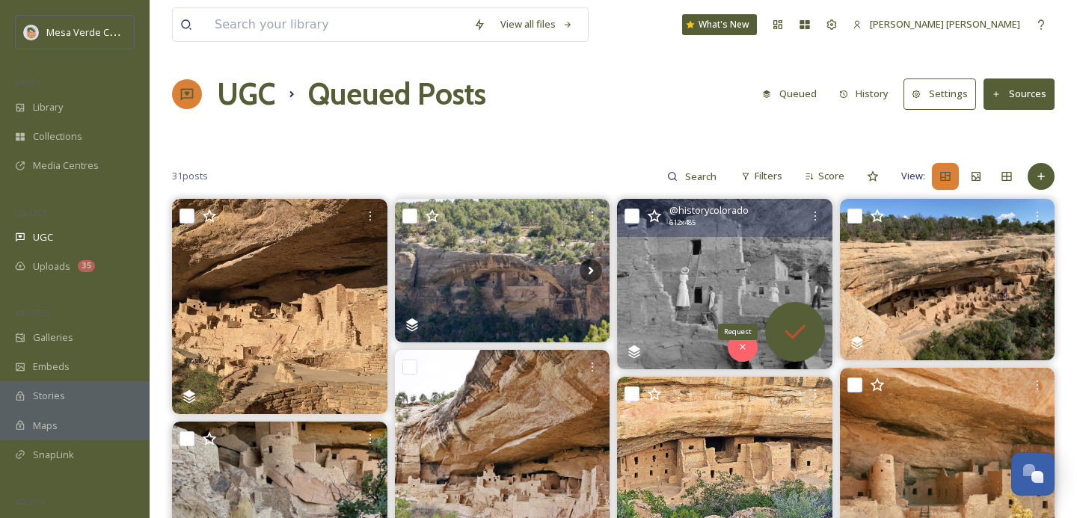
click at [796, 325] on icon at bounding box center [795, 332] width 30 height 30
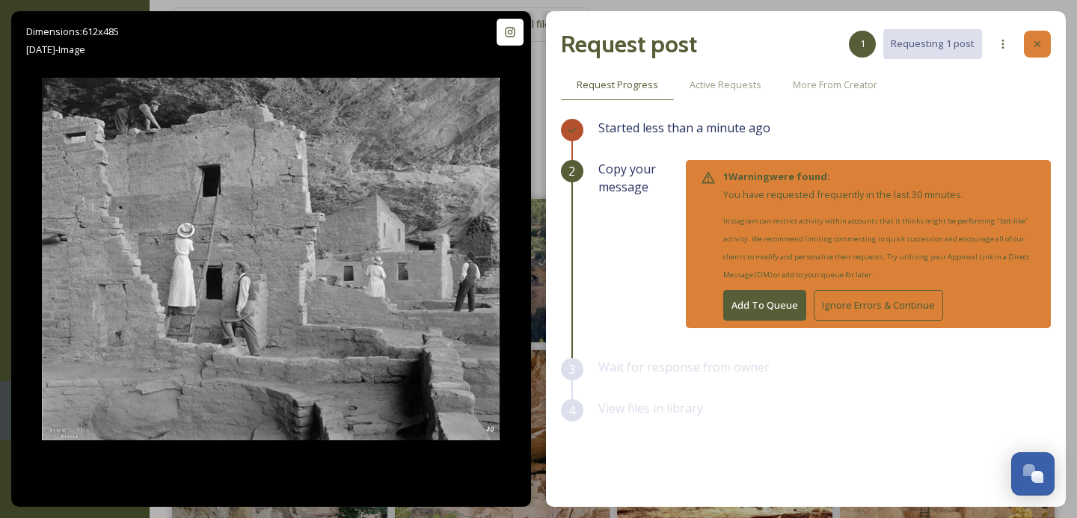
click at [1034, 45] on icon at bounding box center [1037, 44] width 12 height 12
